Goal: Information Seeking & Learning: Find contact information

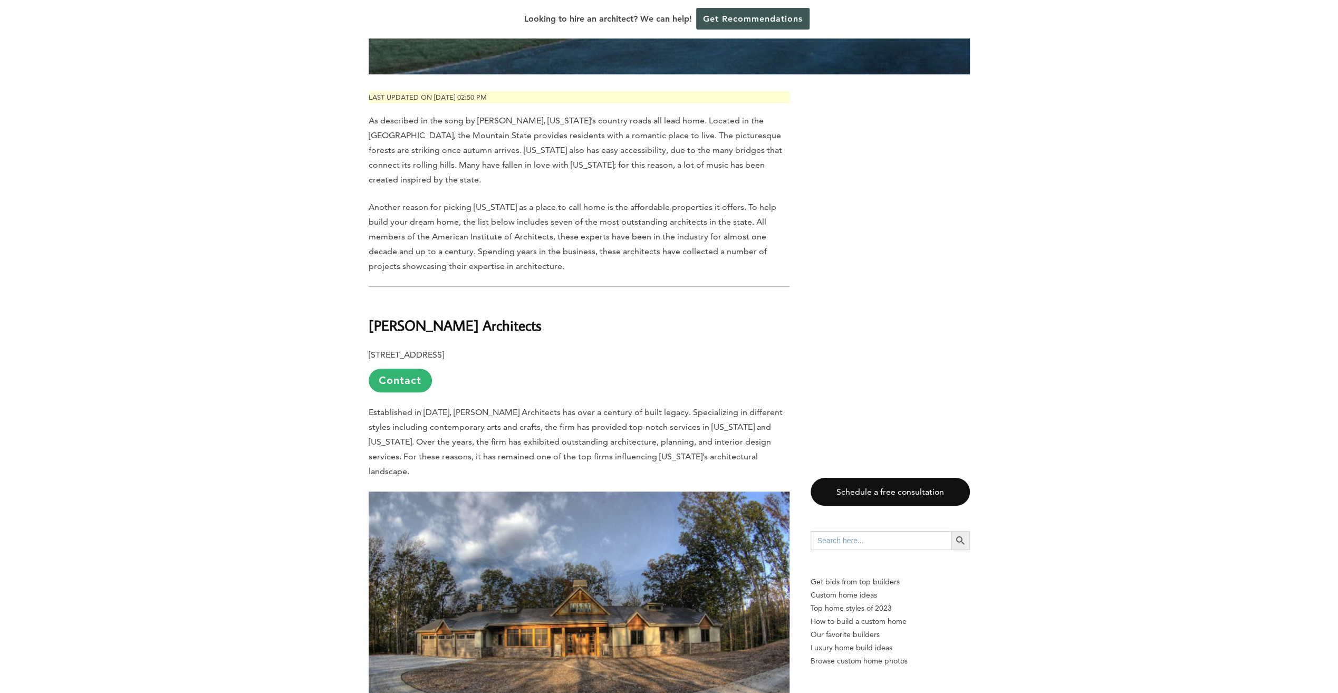
scroll to position [369, 0]
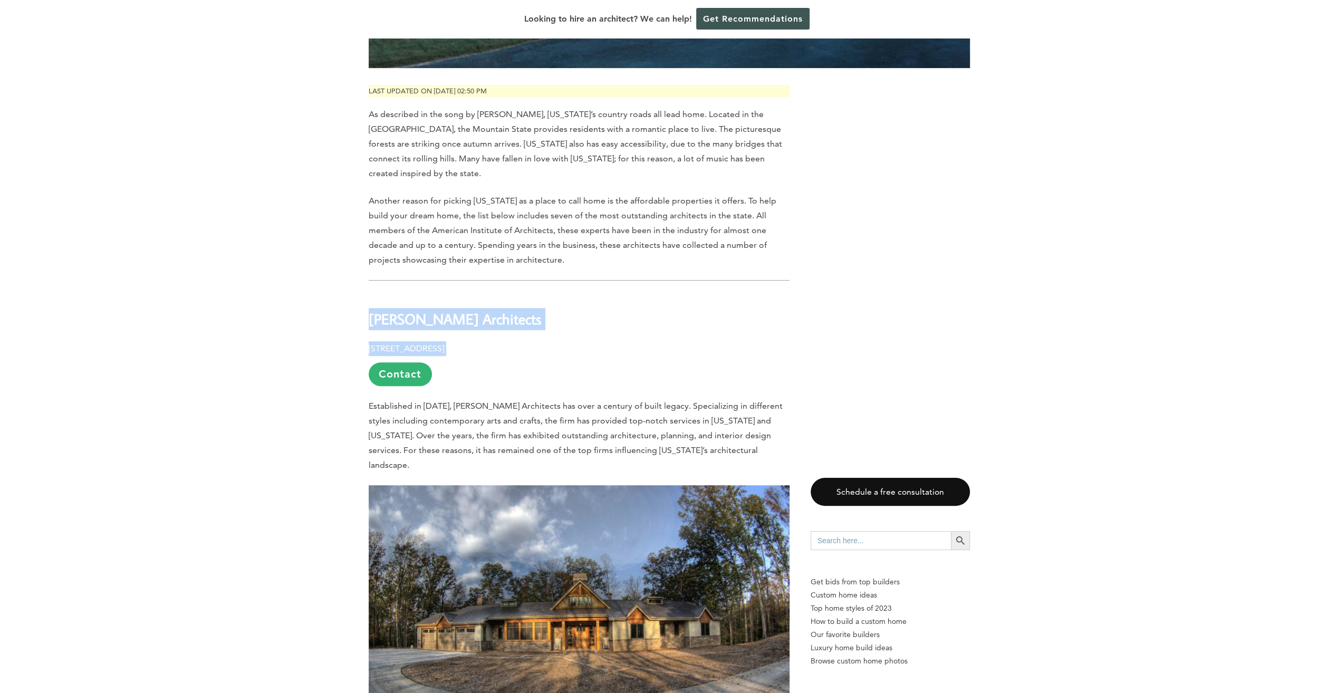
drag, startPoint x: 582, startPoint y: 347, endPoint x: 364, endPoint y: 309, distance: 221.6
copy div "Silling Architects 405 Capitol St, Upper Atrium, Charleston, WV 25301"
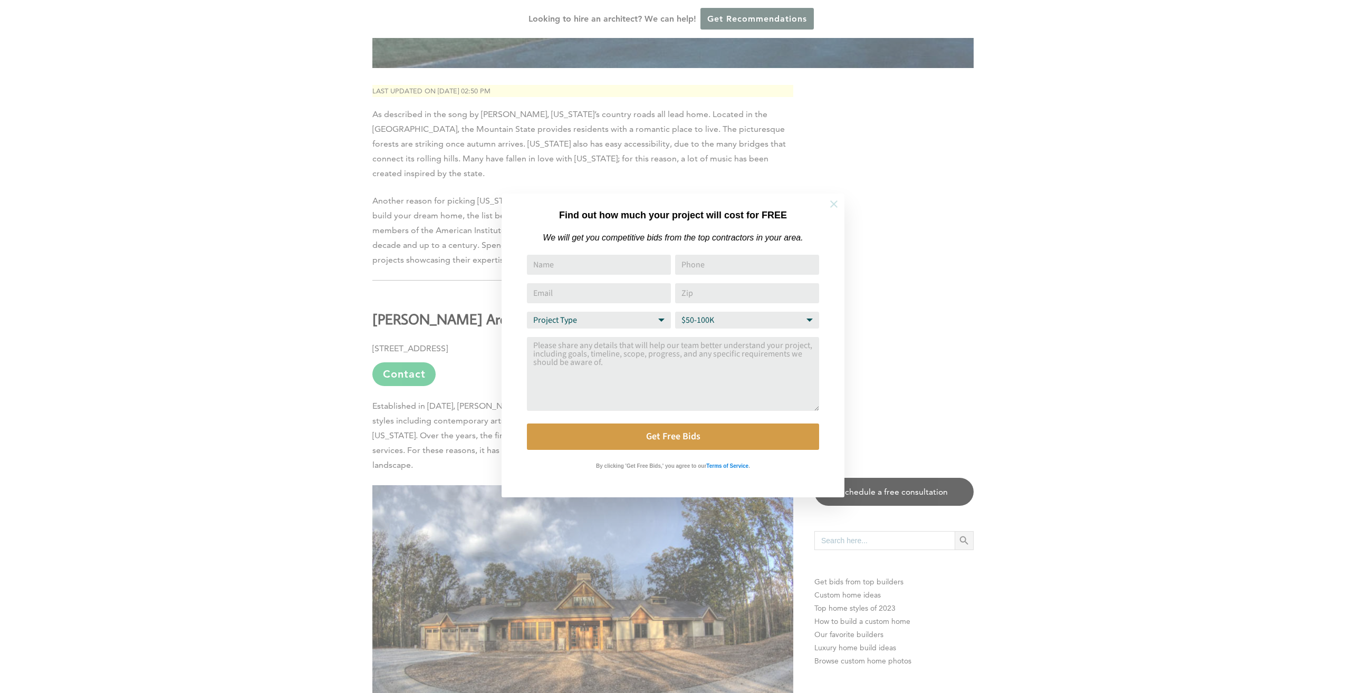
click at [834, 202] on icon at bounding box center [834, 204] width 12 height 12
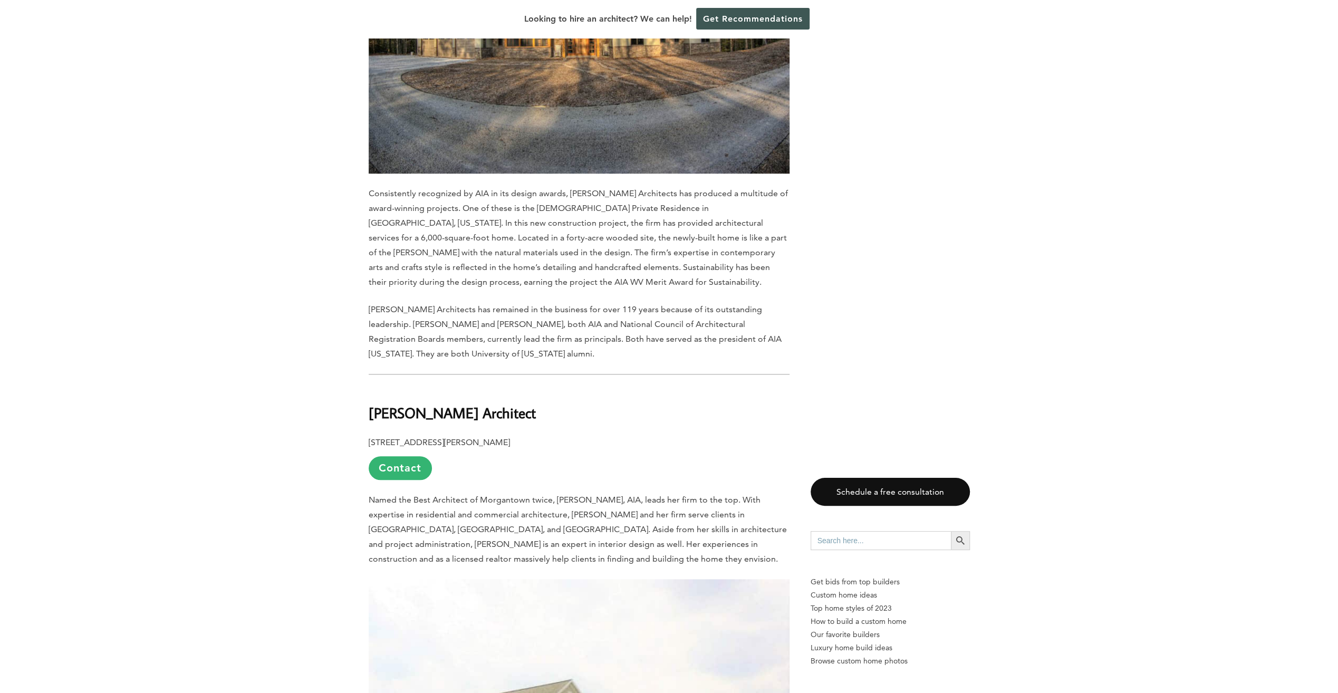
scroll to position [1002, 0]
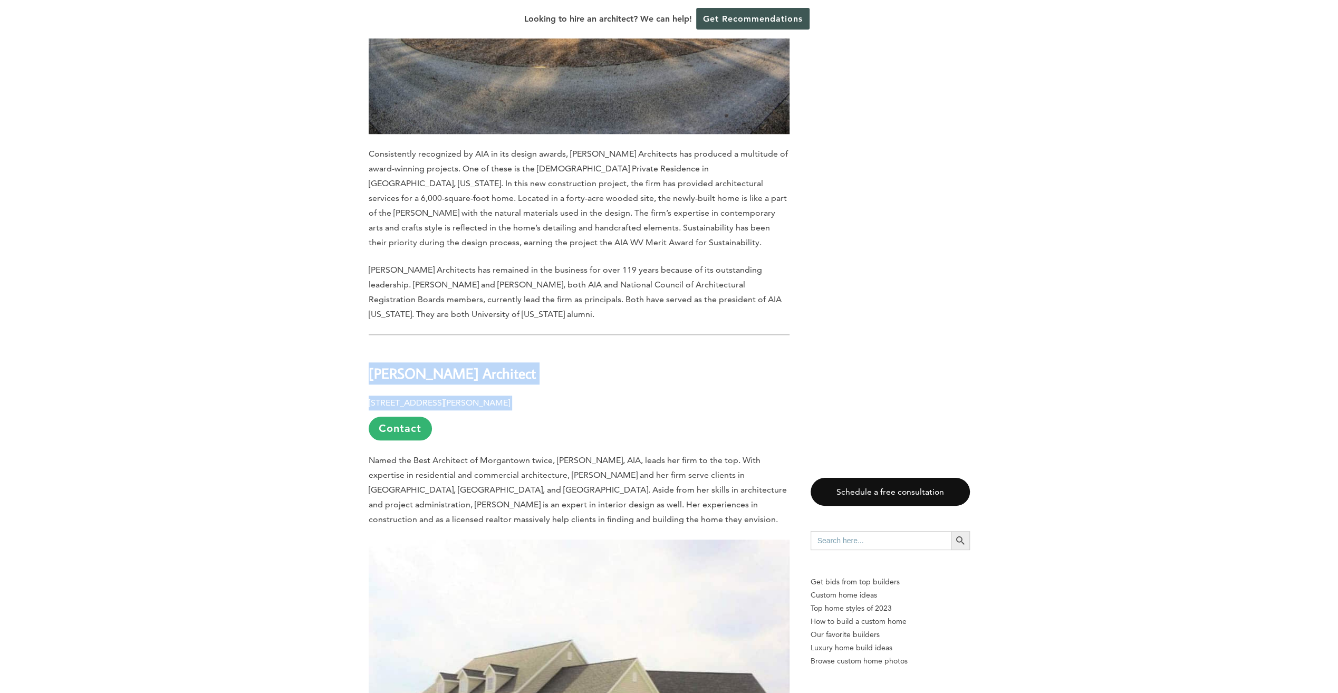
drag, startPoint x: 536, startPoint y: 388, endPoint x: 364, endPoint y: 356, distance: 174.9
copy div "Dolores John Architect 344 Jackson Ave, Morgantown, WV 26501"
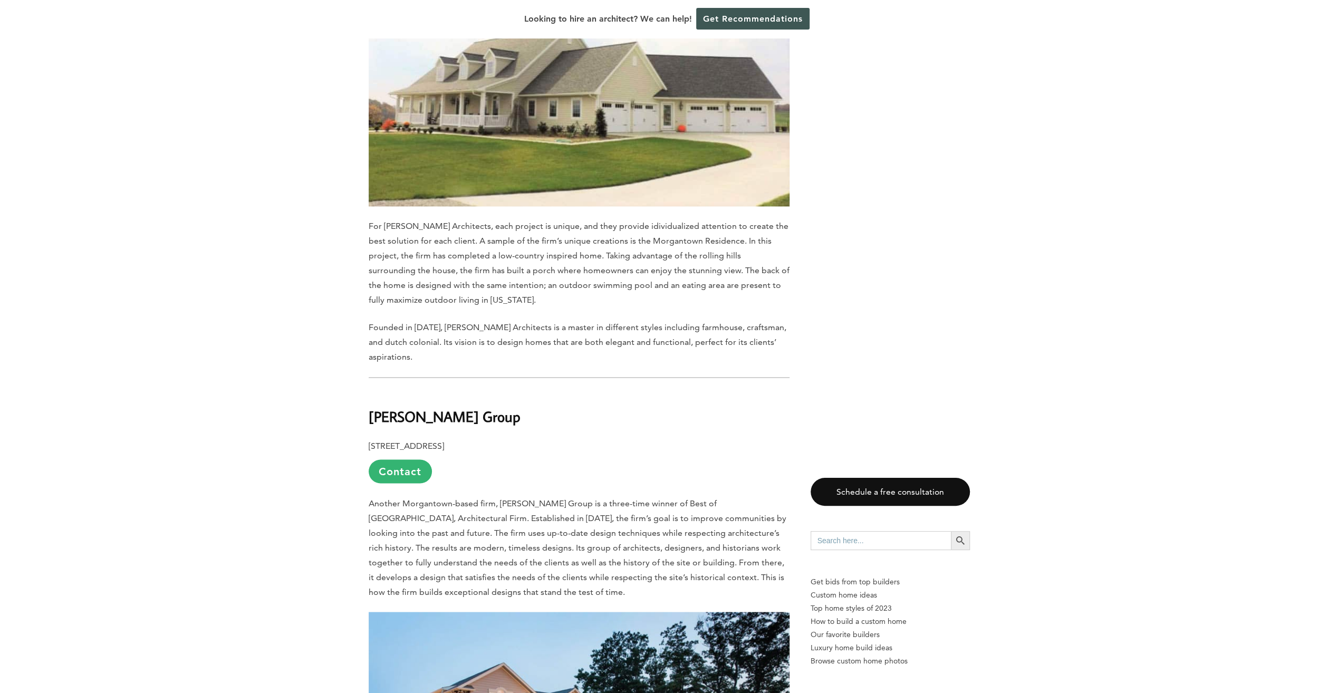
scroll to position [1635, 0]
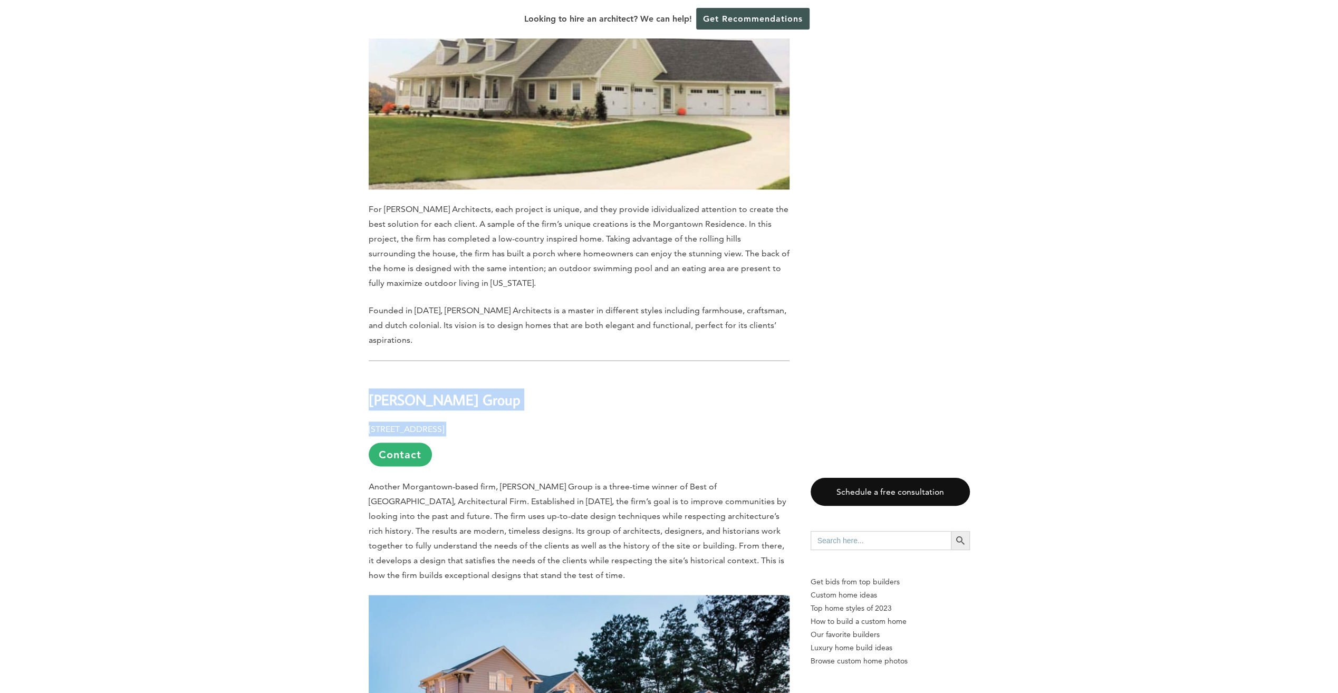
drag, startPoint x: 509, startPoint y: 415, endPoint x: 364, endPoint y: 375, distance: 150.1
copy div "Mills Group 88 High St, Morgantown, WV 26505"
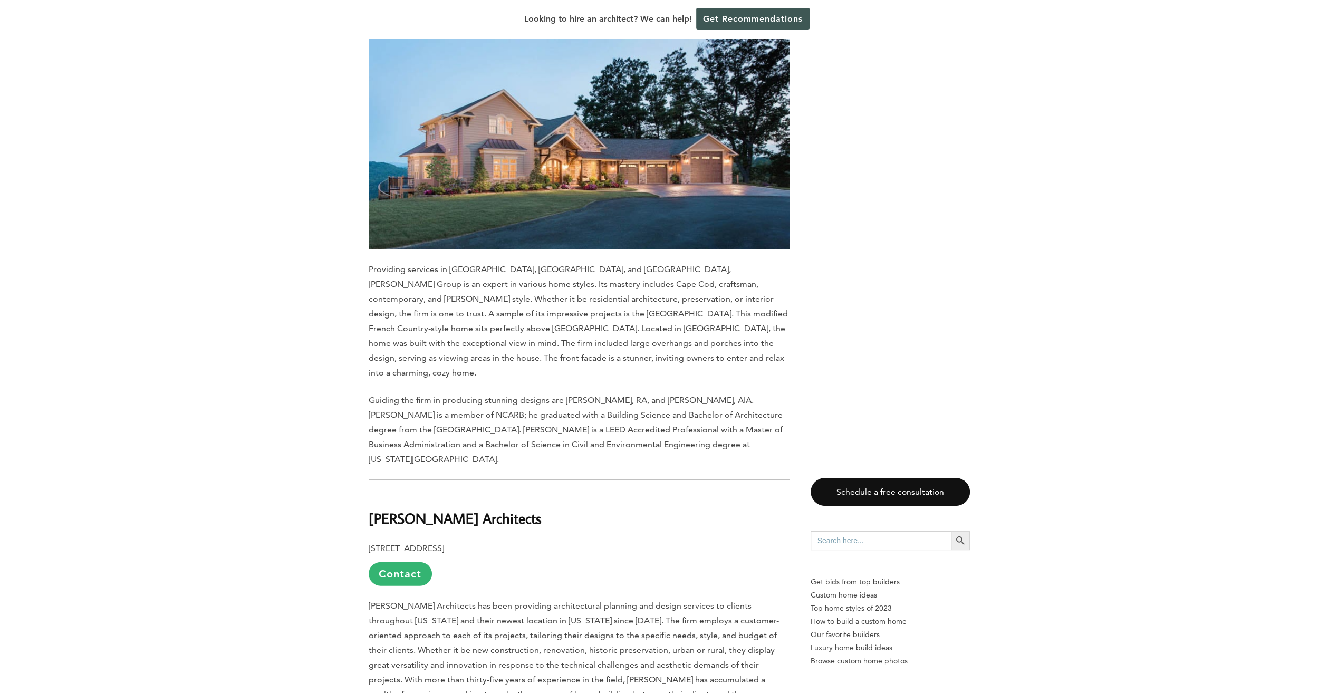
scroll to position [2215, 0]
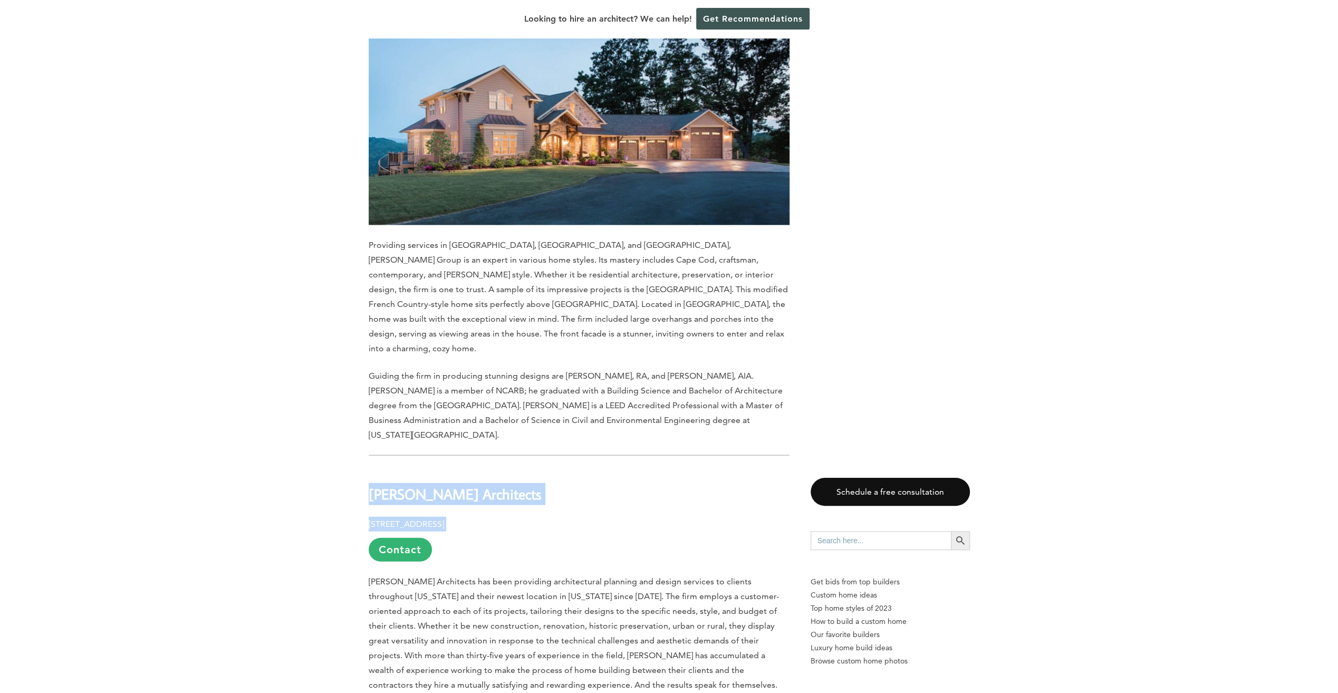
drag, startPoint x: 557, startPoint y: 477, endPoint x: 352, endPoint y: 449, distance: 206.6
copy div "Ed Weber Architects 1856 Loudon Heights Rd, Charleston, WV 25314"
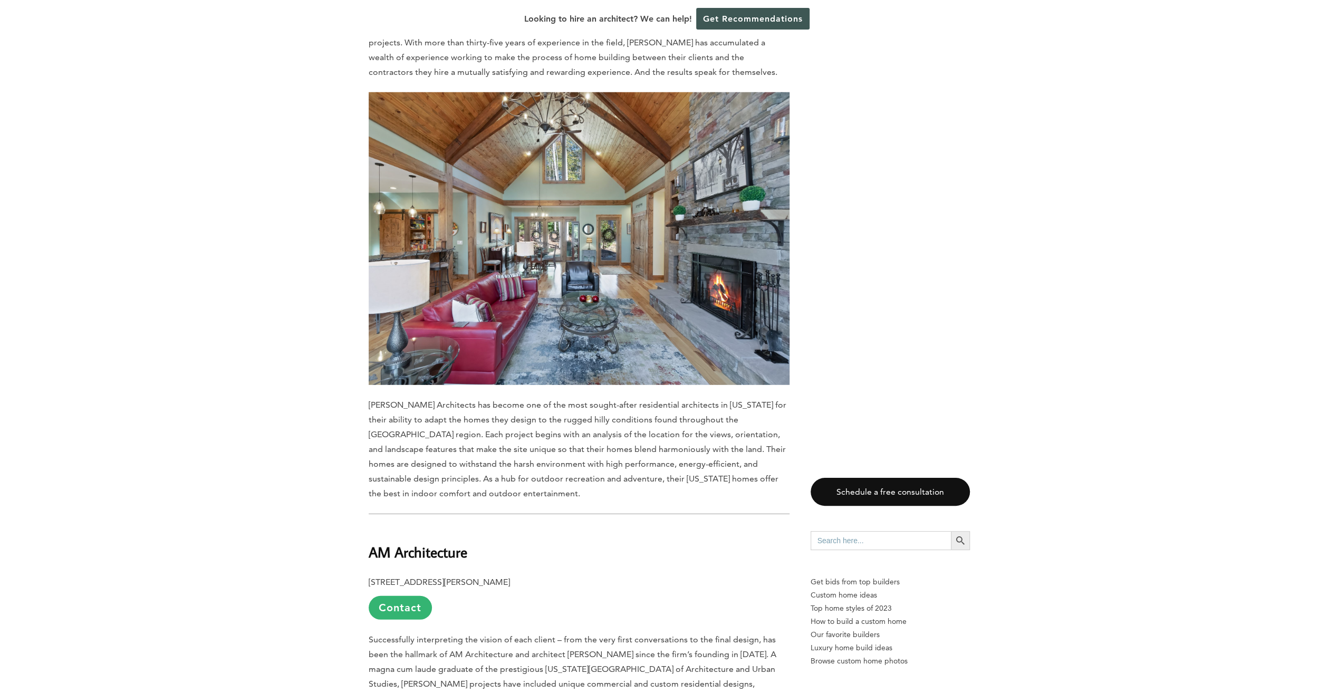
scroll to position [2848, 0]
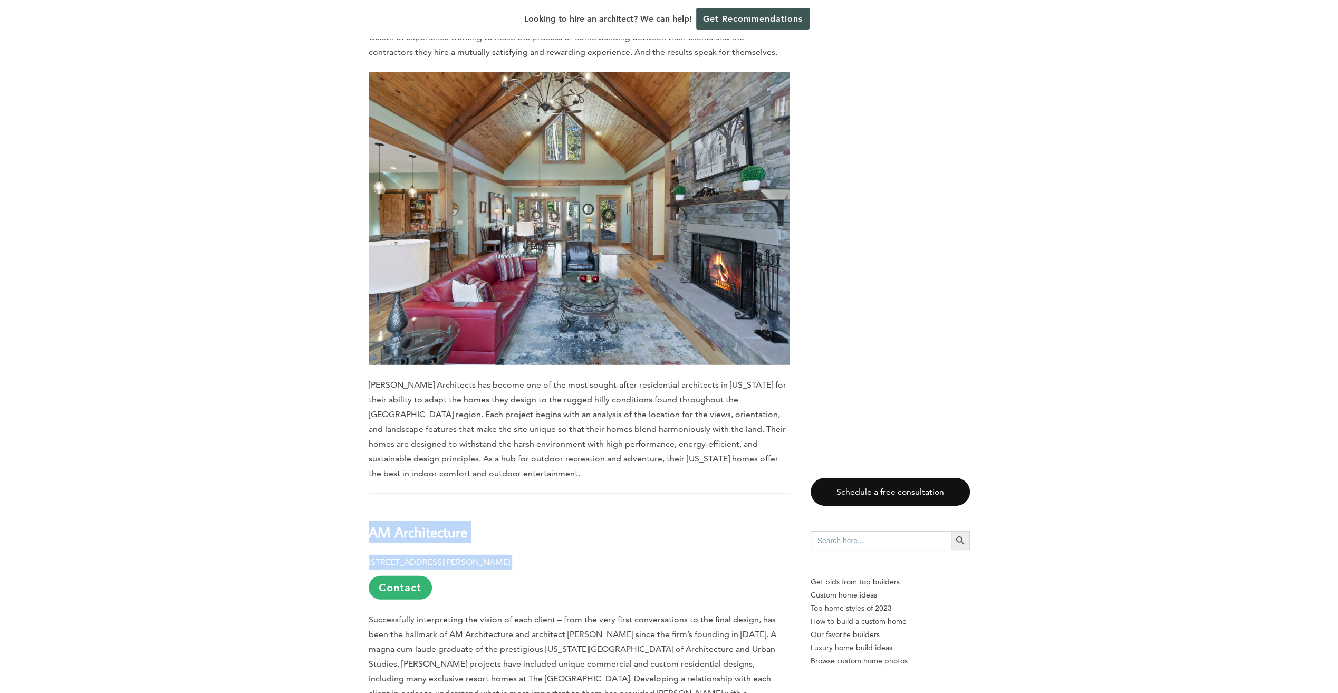
drag, startPoint x: 528, startPoint y: 518, endPoint x: 329, endPoint y: 467, distance: 205.2
click at [329, 467] on div "Last updated on May 24th, 2024 at 02:50 pm As described in the song by John Den…" at bounding box center [669, 368] width 1338 height 5558
copy div "AM Architecture 325 Pembroke Dr, Triadelphia, WV 26059"
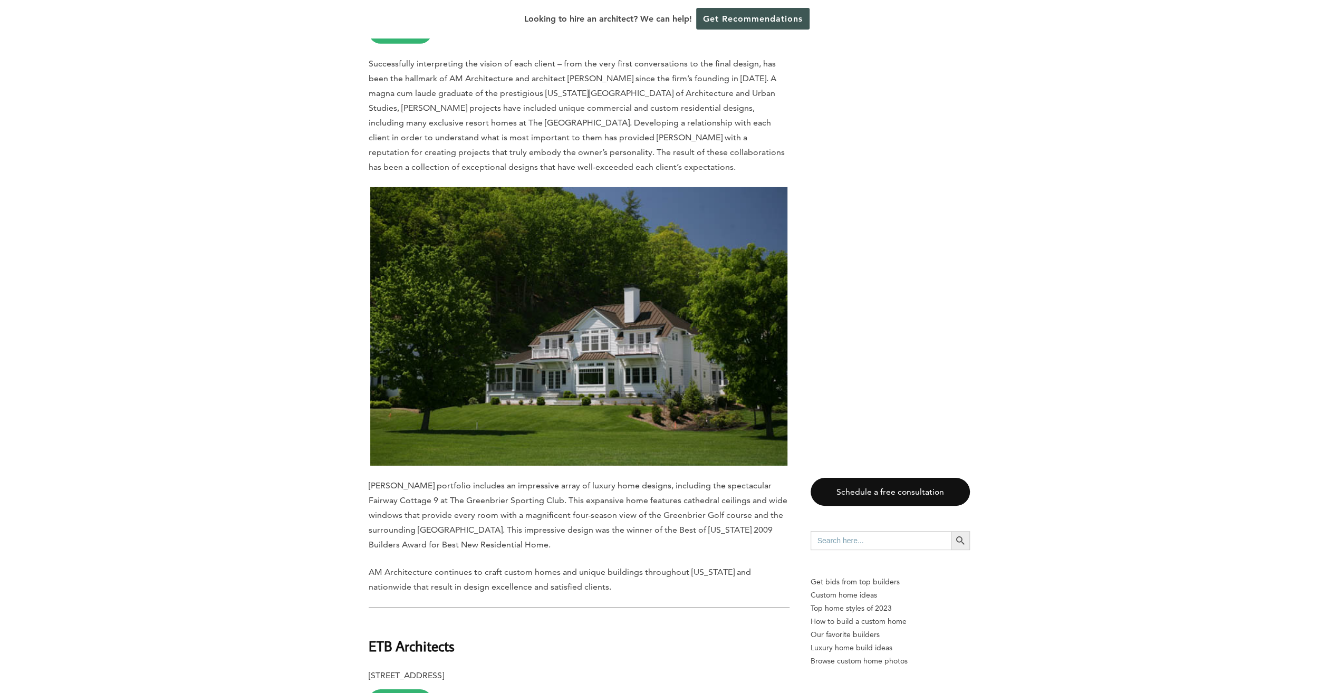
scroll to position [3429, 0]
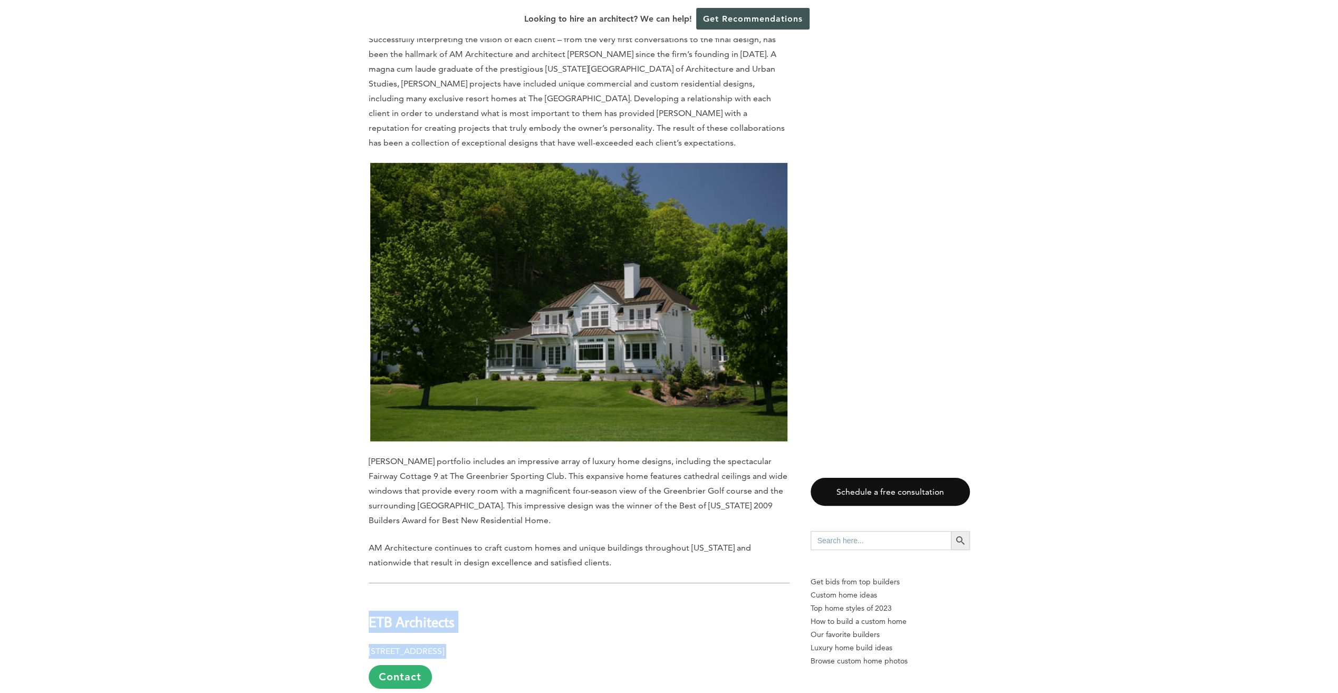
drag, startPoint x: 531, startPoint y: 609, endPoint x: 353, endPoint y: 577, distance: 180.1
copy div "ETB Architects 101 Rockledge Ave, Princeton, WV 24740"
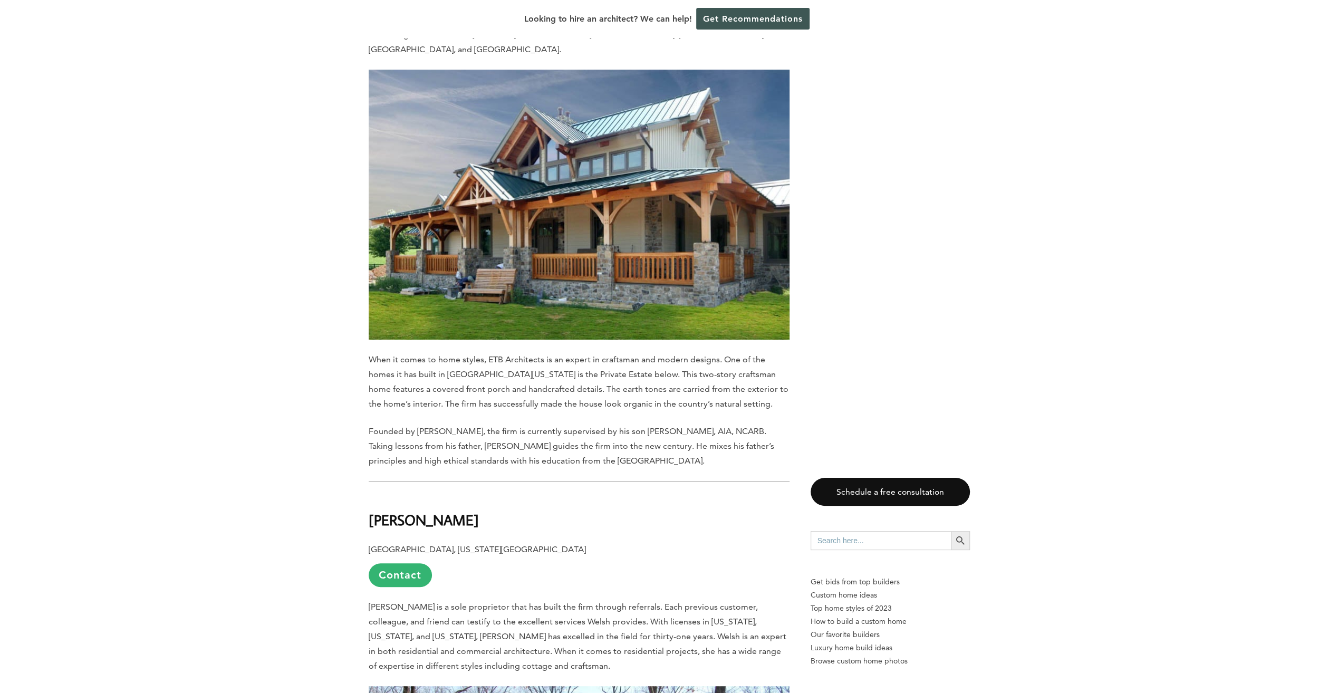
scroll to position [4220, 0]
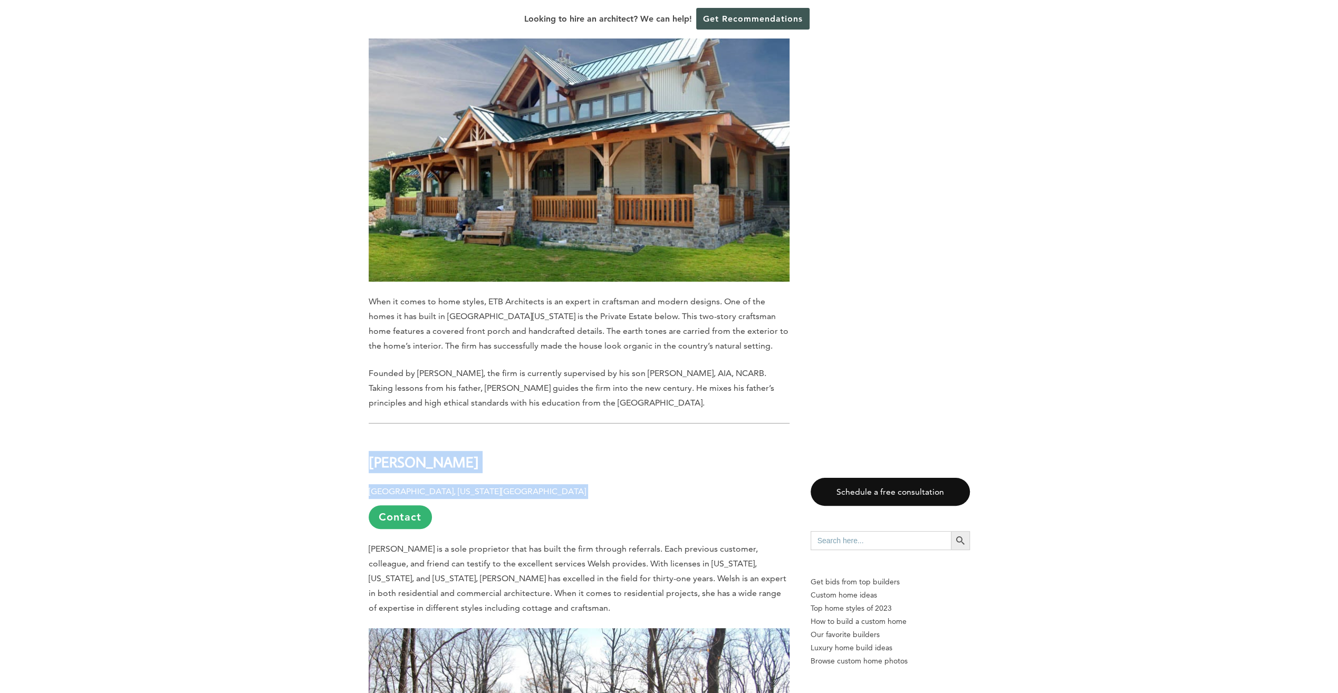
drag, startPoint x: 502, startPoint y: 431, endPoint x: 352, endPoint y: 398, distance: 153.4
copy div "Rosalind E. Welsh Summit Point, West Virginia 25446"
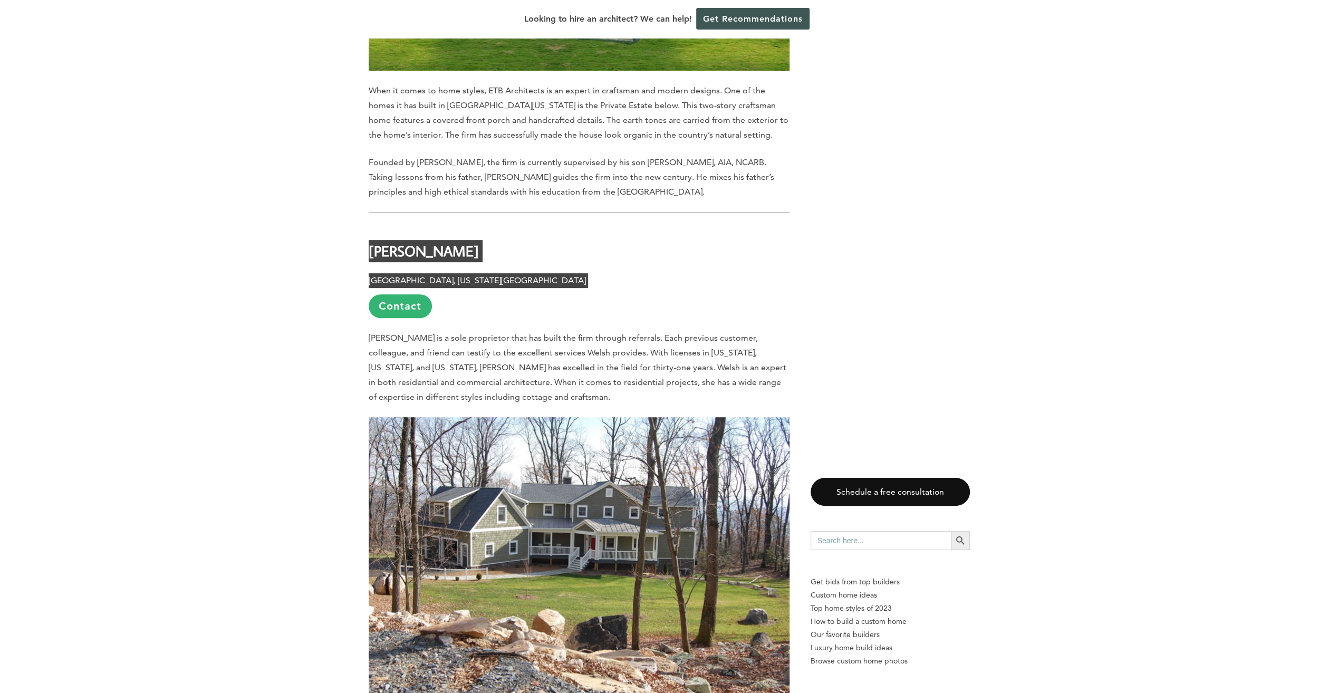
scroll to position [4431, 0]
click at [413, 294] on link "Contact" at bounding box center [400, 306] width 63 height 24
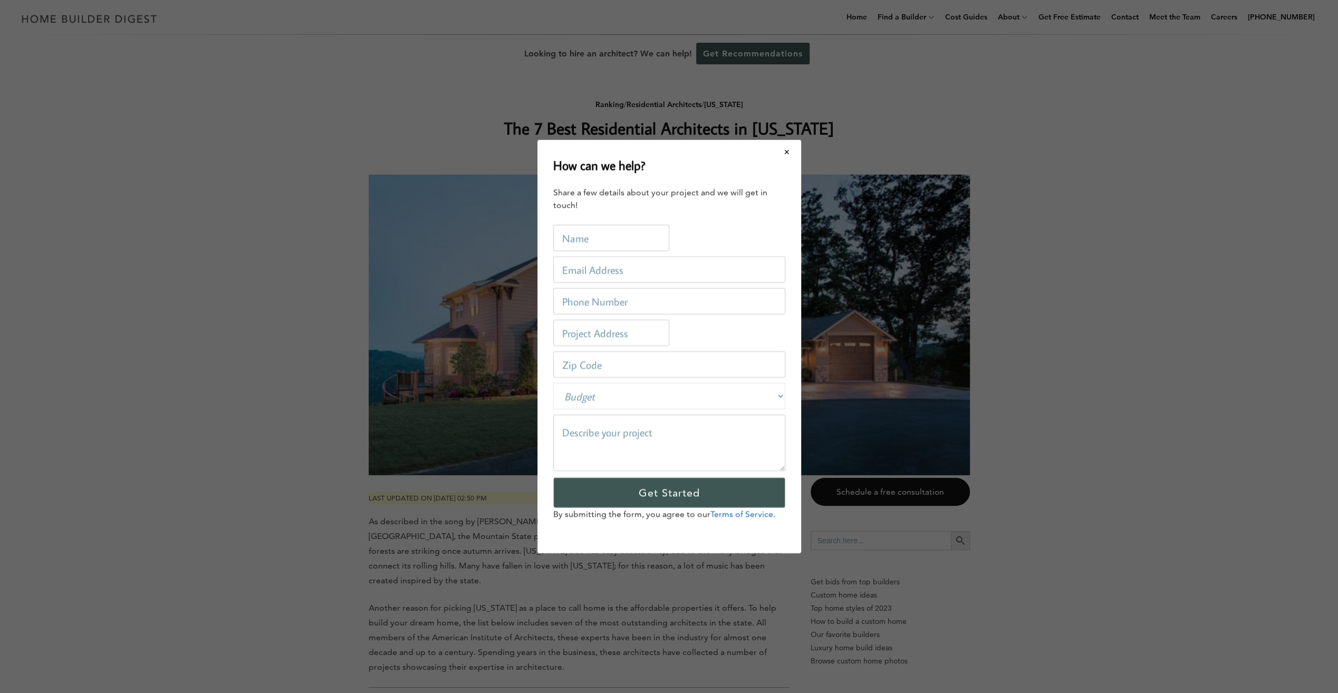
scroll to position [0, 0]
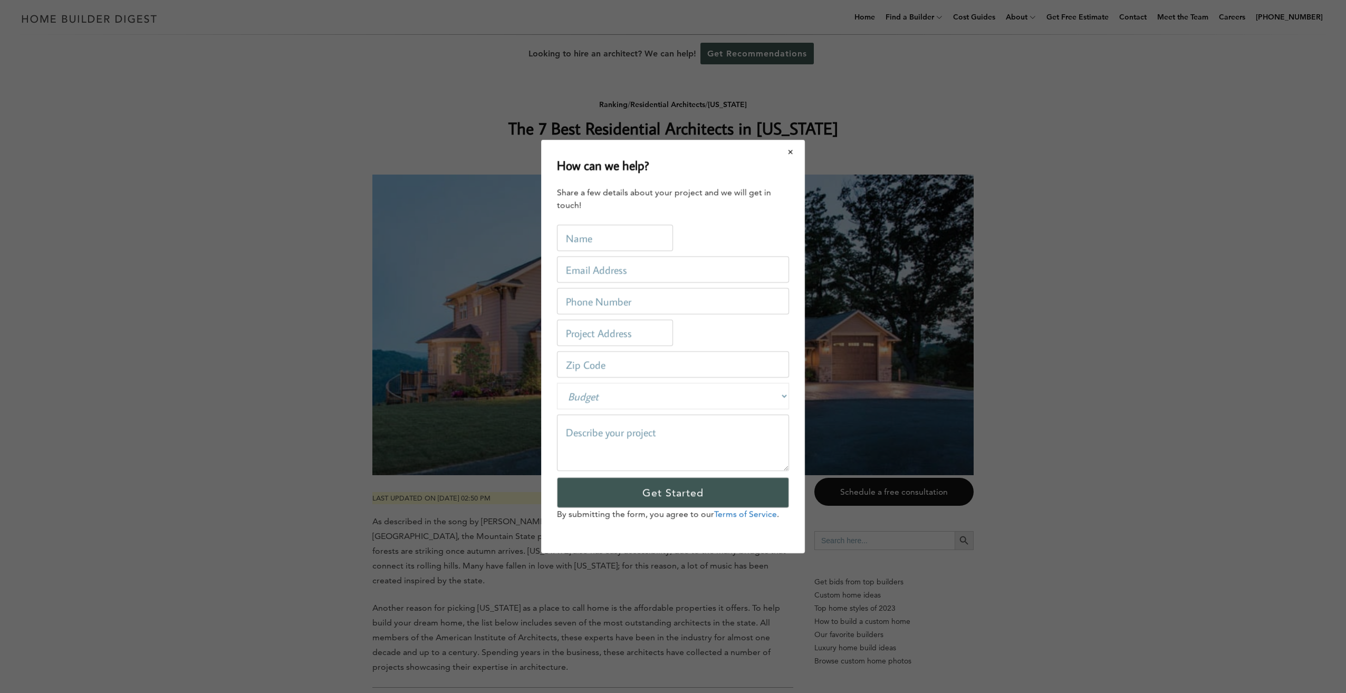
click at [790, 147] on button "Close modal" at bounding box center [791, 152] width 28 height 22
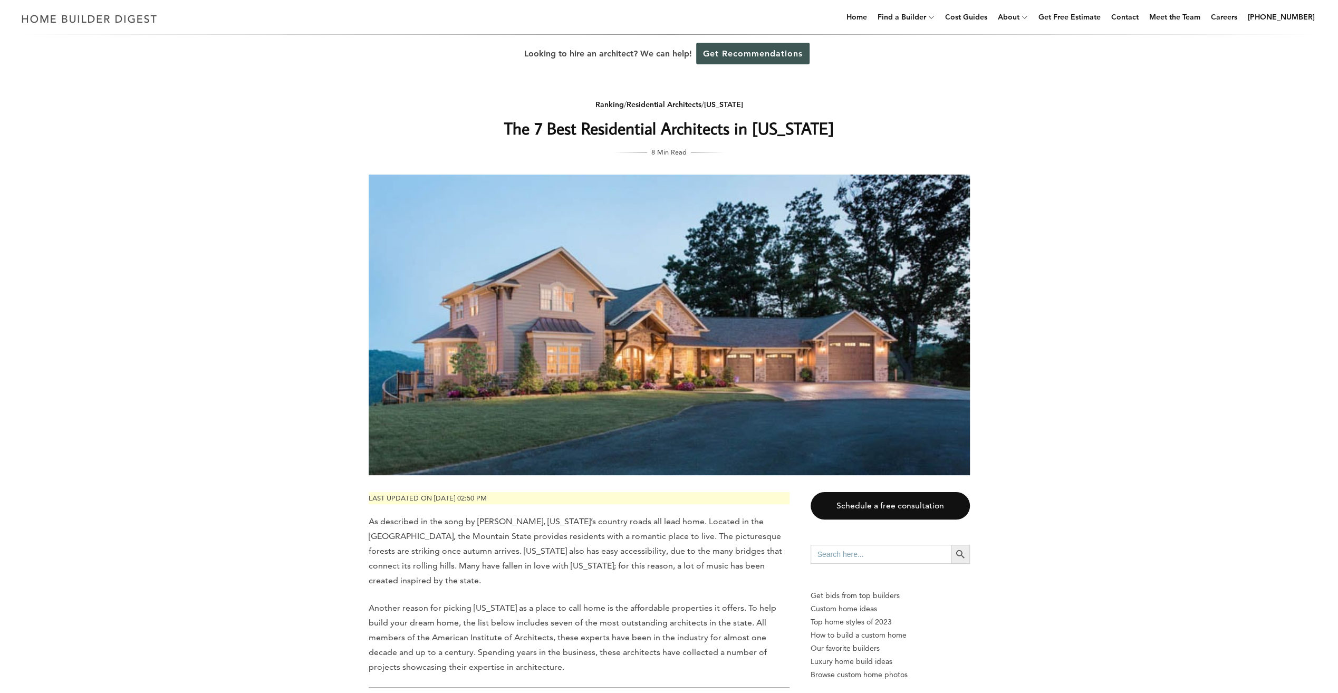
scroll to position [53, 0]
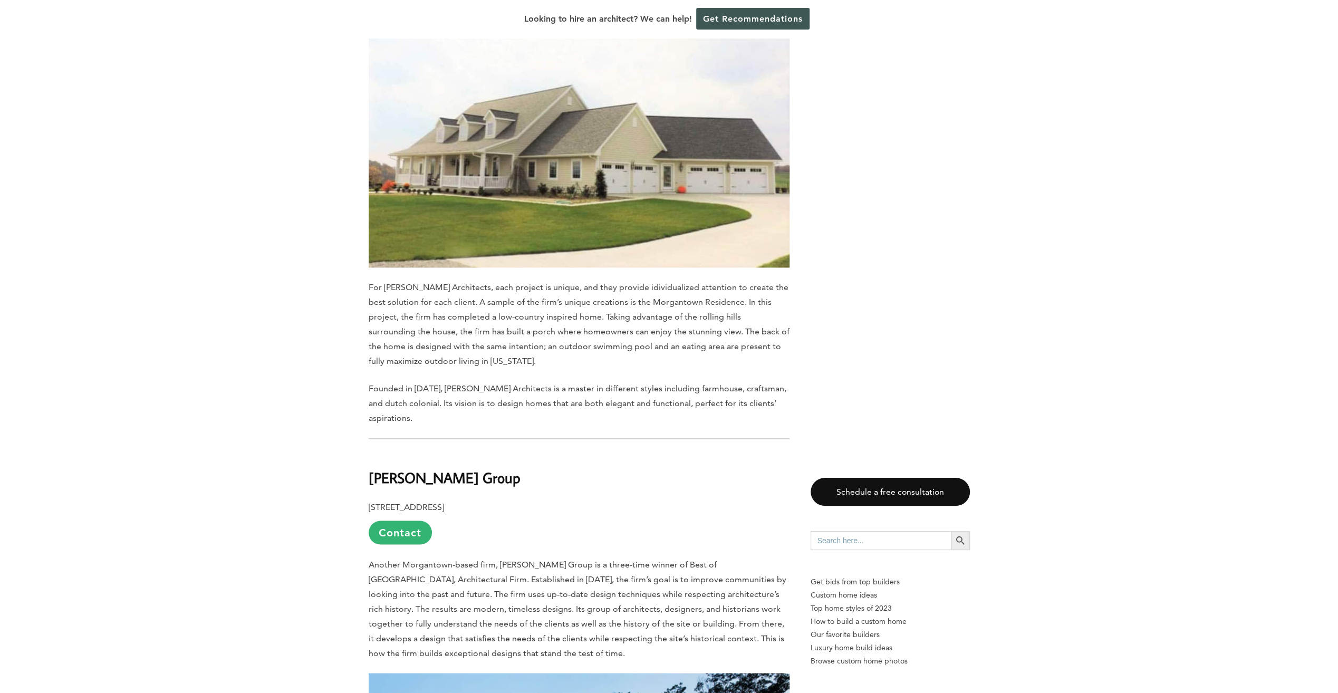
scroll to position [1635, 0]
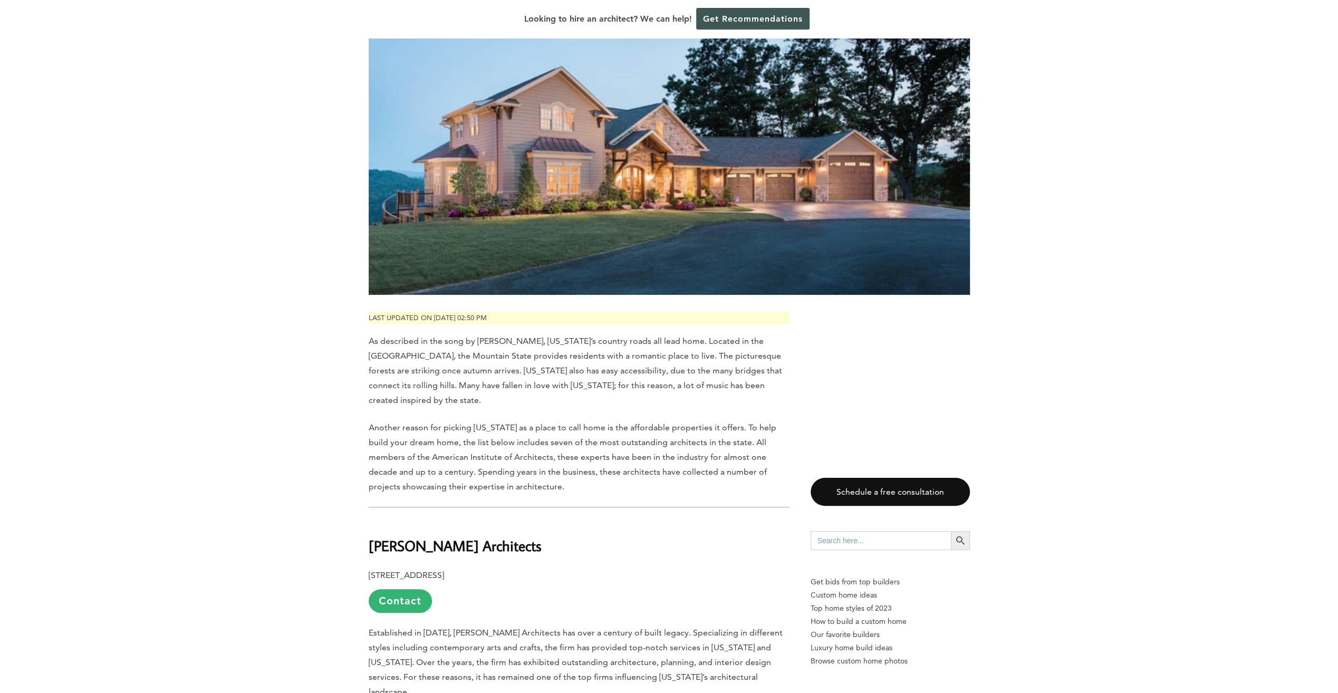
scroll to position [158, 0]
